Goal: Transaction & Acquisition: Download file/media

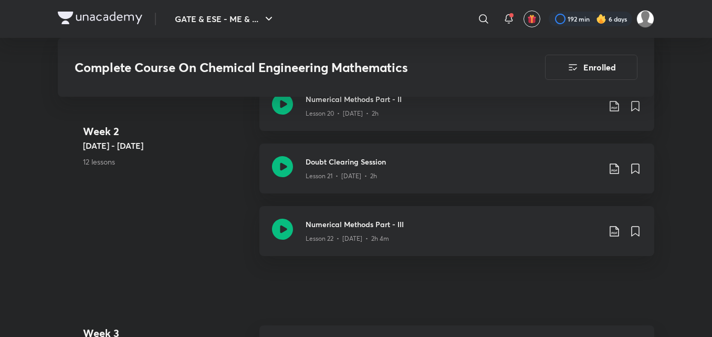
scroll to position [1923, 0]
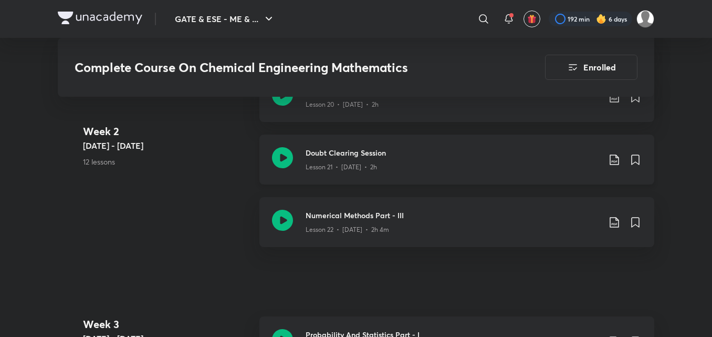
click at [613, 160] on icon at bounding box center [614, 159] width 13 height 13
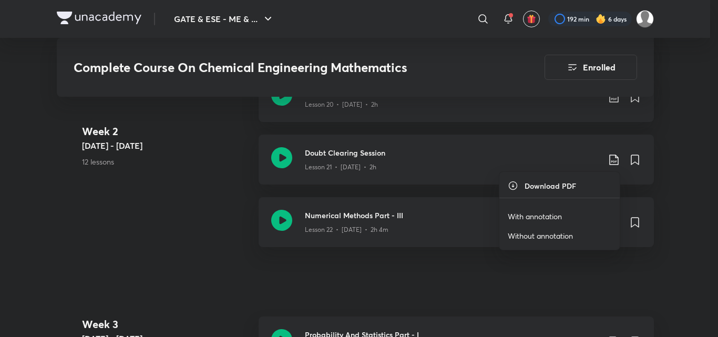
click at [536, 215] on p "With annotation" at bounding box center [534, 216] width 54 height 11
